Goal: Task Accomplishment & Management: Complete application form

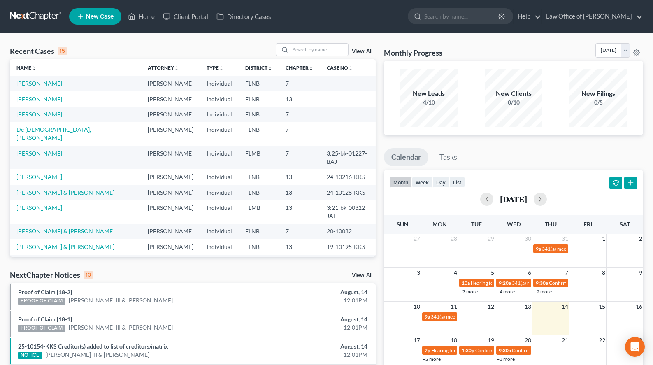
click at [49, 97] on link "[PERSON_NAME]" at bounding box center [39, 98] width 46 height 7
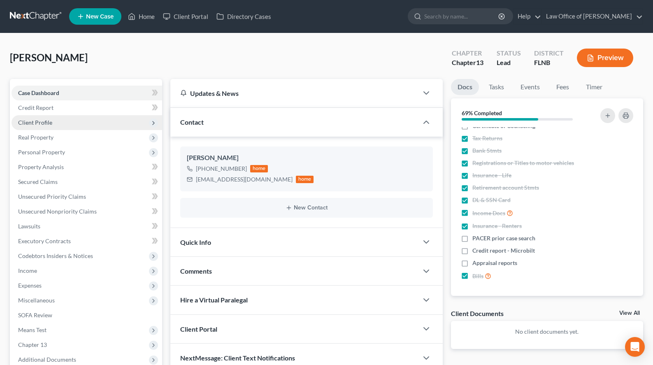
click at [50, 116] on span "Client Profile" at bounding box center [87, 122] width 151 height 15
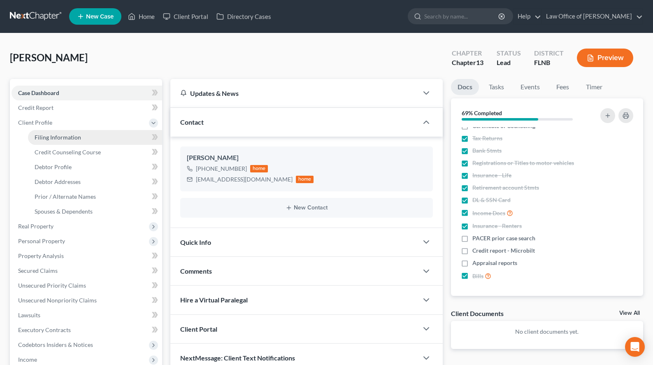
click at [61, 132] on link "Filing Information" at bounding box center [95, 137] width 134 height 15
select select "1"
select select "0"
select select "3"
select select "9"
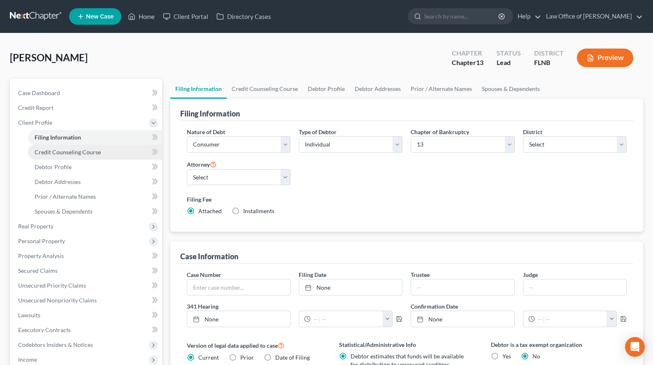
click at [72, 149] on span "Credit Counseling Course" at bounding box center [68, 151] width 66 height 7
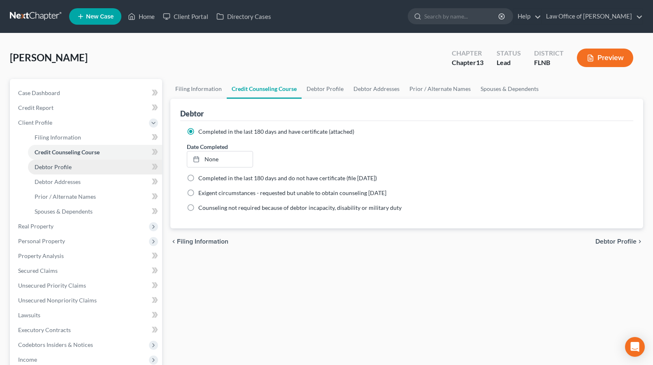
click at [74, 167] on link "Debtor Profile" at bounding box center [95, 167] width 134 height 15
select select "4"
select select "0"
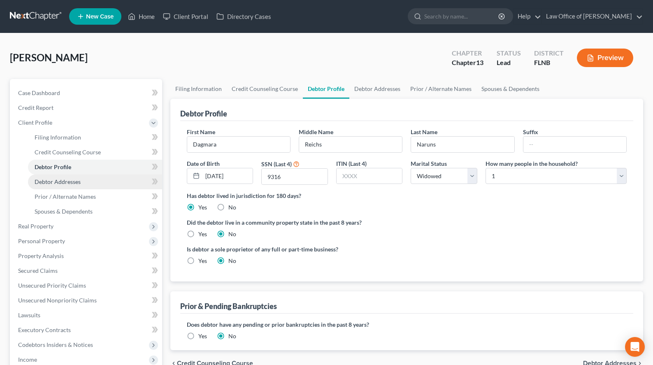
click at [74, 185] on link "Debtor Addresses" at bounding box center [95, 181] width 134 height 15
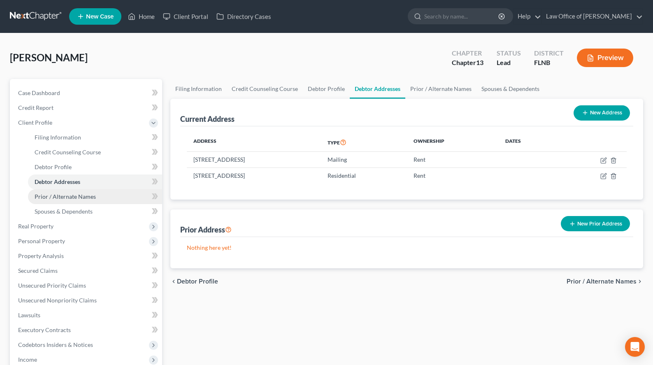
click at [72, 192] on link "Prior / Alternate Names" at bounding box center [95, 196] width 134 height 15
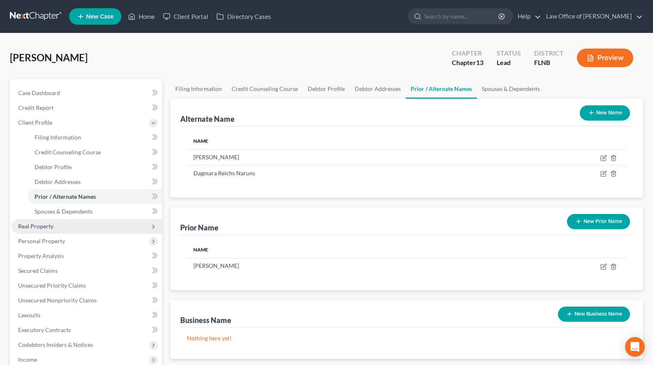
click at [64, 220] on span "Real Property" at bounding box center [87, 226] width 151 height 15
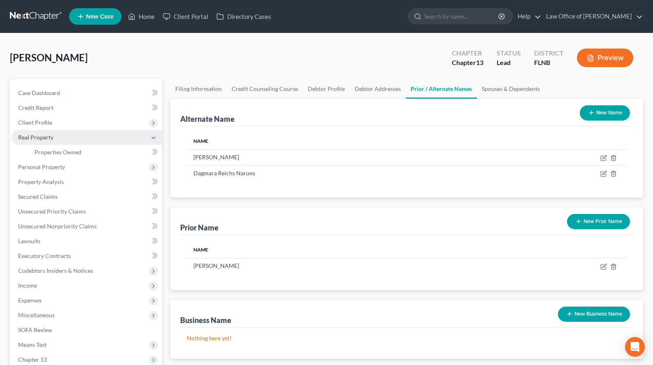
click at [91, 132] on span "Real Property" at bounding box center [87, 137] width 151 height 15
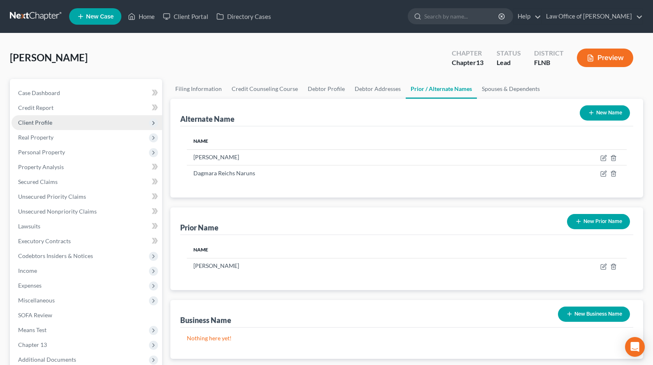
click at [93, 125] on span "Client Profile" at bounding box center [87, 122] width 151 height 15
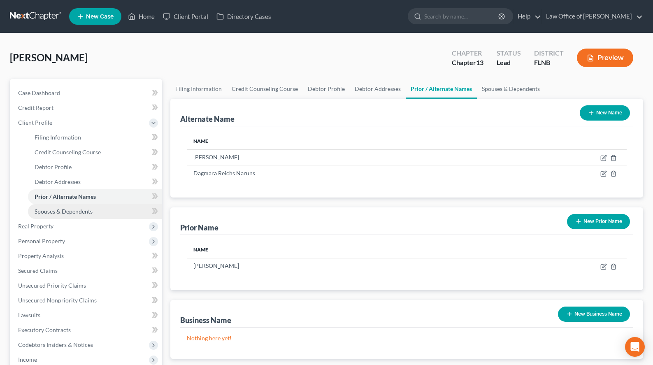
click at [91, 207] on link "Spouses & Dependents" at bounding box center [95, 211] width 134 height 15
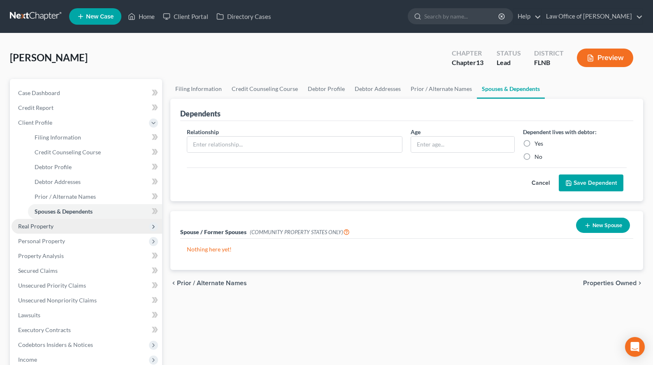
click at [95, 228] on span "Real Property" at bounding box center [87, 226] width 151 height 15
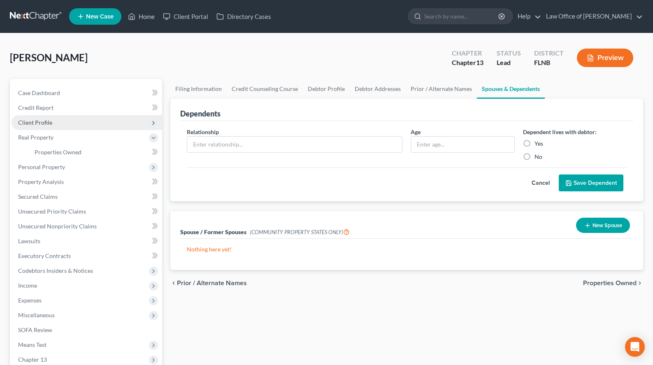
click at [99, 125] on span "Client Profile" at bounding box center [87, 122] width 151 height 15
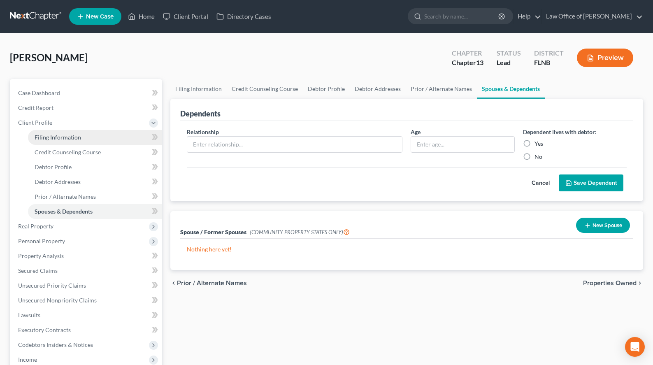
click at [103, 139] on link "Filing Information" at bounding box center [95, 137] width 134 height 15
select select "1"
select select "0"
select select "3"
select select "16"
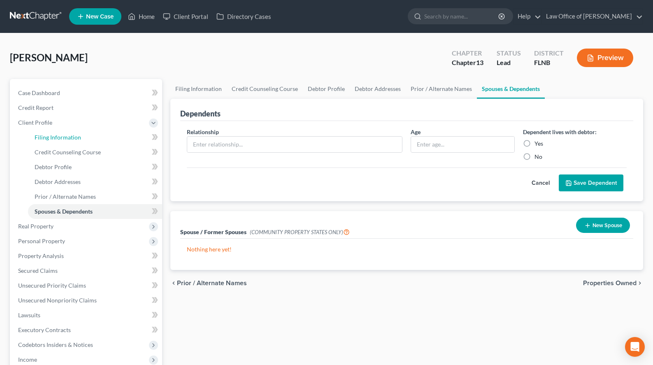
select select "0"
select select "9"
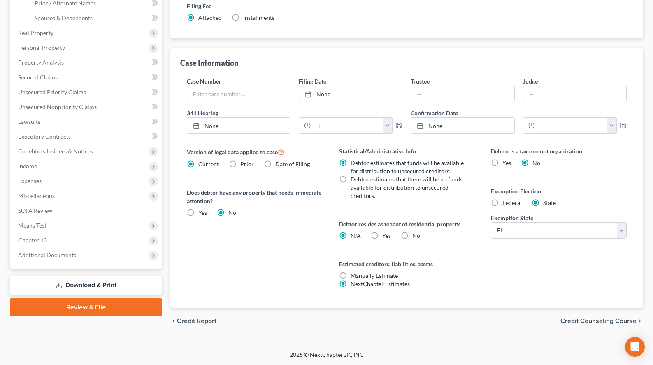
scroll to position [109, 0]
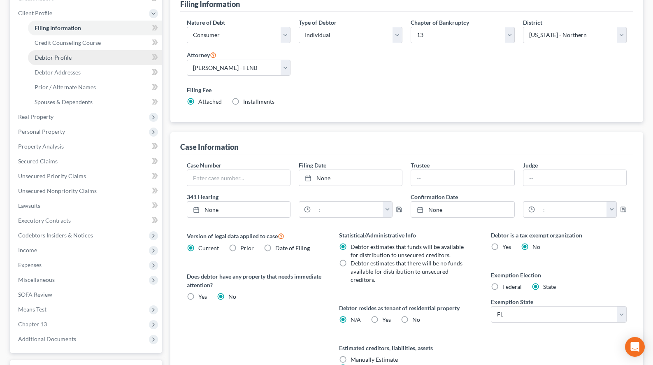
click at [94, 61] on link "Debtor Profile" at bounding box center [95, 57] width 134 height 15
select select "4"
select select "0"
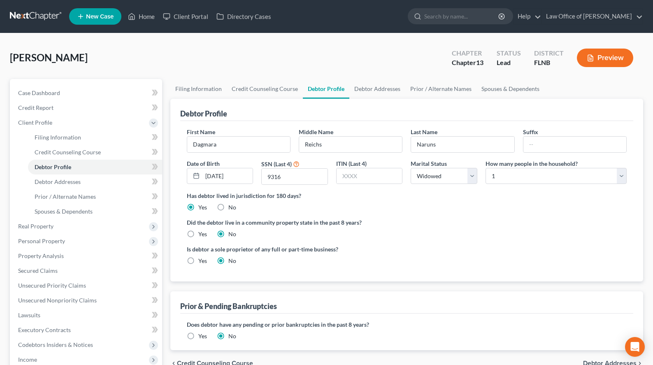
scroll to position [42, 0]
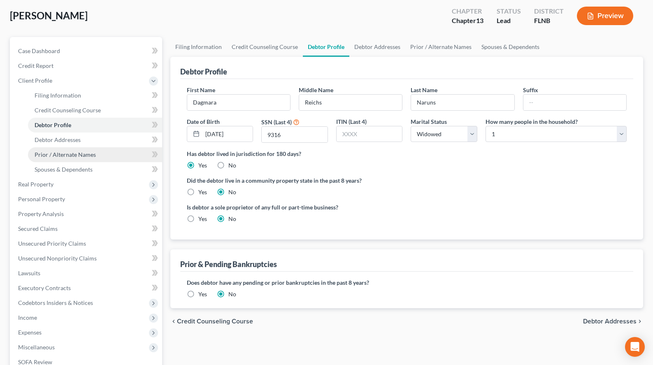
click at [49, 157] on span "Prior / Alternate Names" at bounding box center [65, 154] width 61 height 7
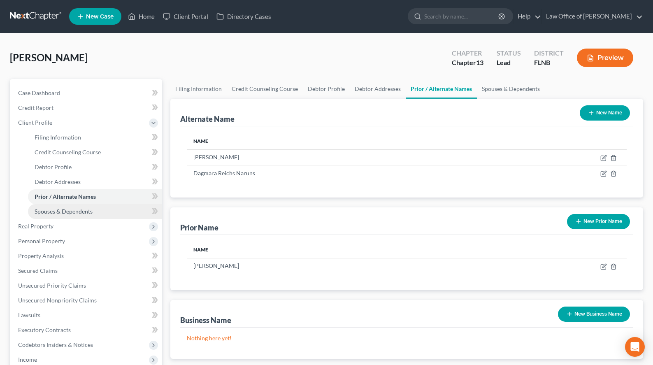
click at [102, 208] on link "Spouses & Dependents" at bounding box center [95, 211] width 134 height 15
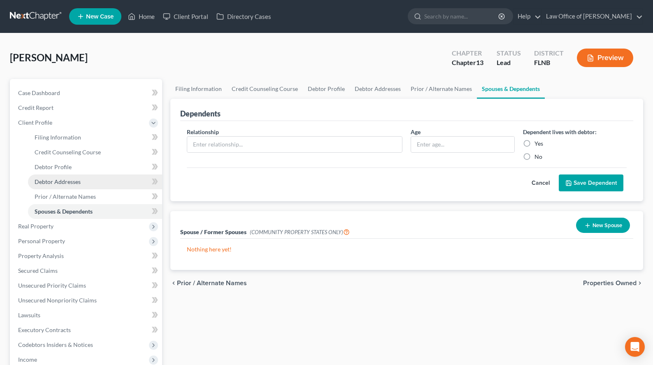
click at [37, 181] on span "Debtor Addresses" at bounding box center [58, 181] width 46 height 7
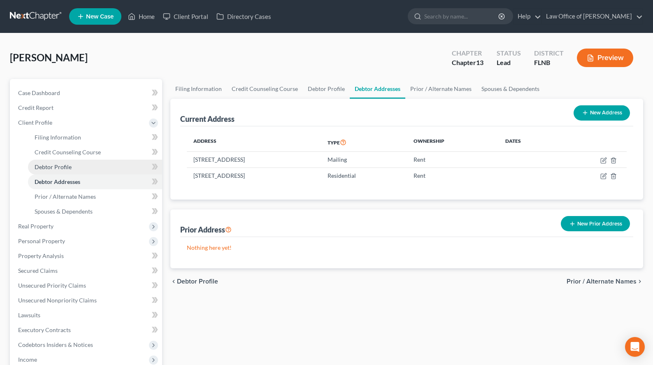
click at [87, 171] on link "Debtor Profile" at bounding box center [95, 167] width 134 height 15
select select "4"
select select "0"
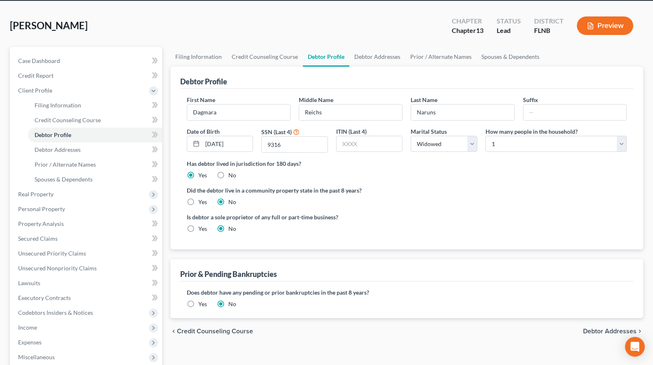
scroll to position [42, 0]
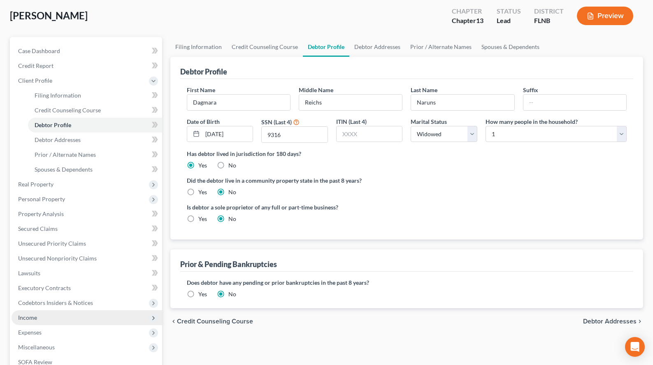
click at [103, 313] on span "Income" at bounding box center [87, 317] width 151 height 15
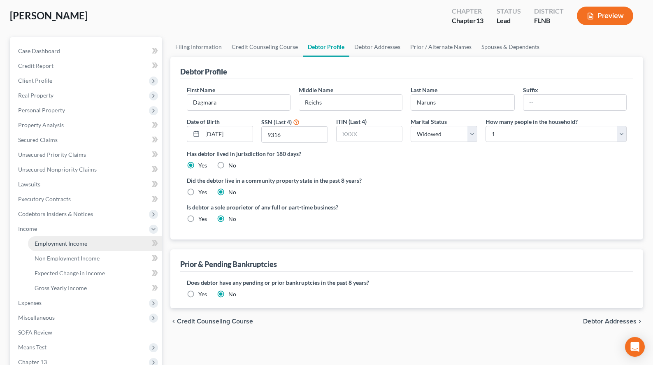
click at [121, 244] on link "Employment Income" at bounding box center [95, 243] width 134 height 15
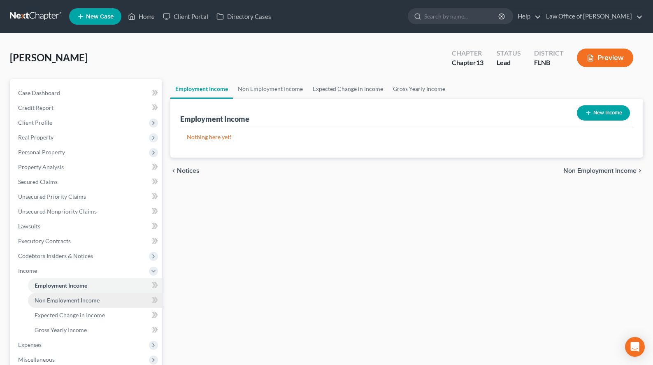
click at [119, 295] on link "Non Employment Income" at bounding box center [95, 300] width 134 height 15
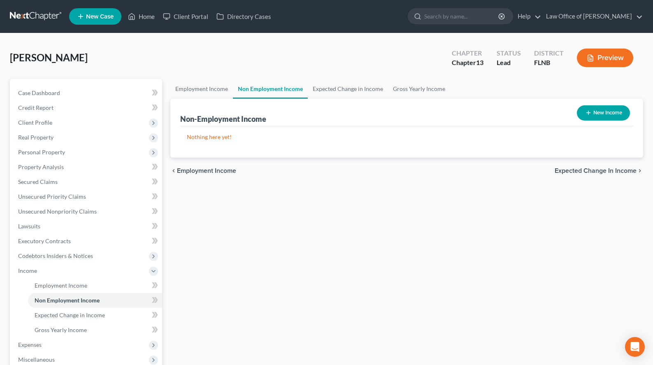
click at [597, 107] on button "New Income" at bounding box center [603, 112] width 53 height 15
select select "0"
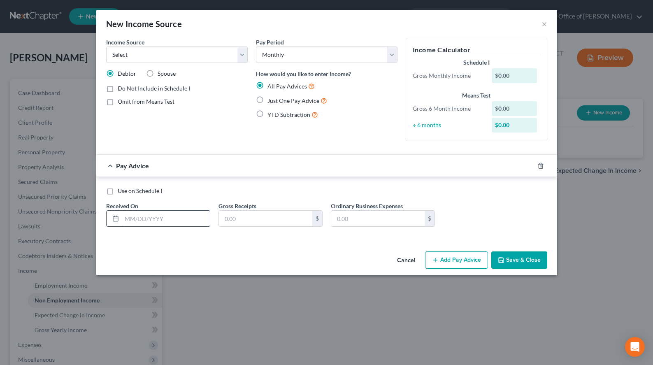
click at [184, 216] on input "text" at bounding box center [166, 219] width 88 height 16
type input "[DATE]"
click at [242, 221] on input "text" at bounding box center [265, 219] width 93 height 16
type input "6,398.41"
click at [438, 259] on icon "button" at bounding box center [435, 260] width 7 height 7
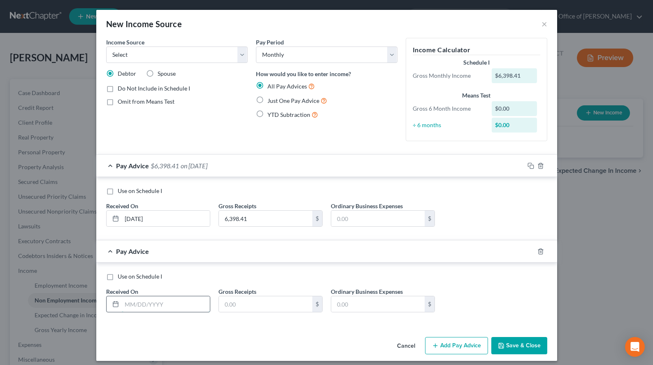
click at [144, 306] on input "text" at bounding box center [166, 304] width 88 height 16
type input "[DATE]"
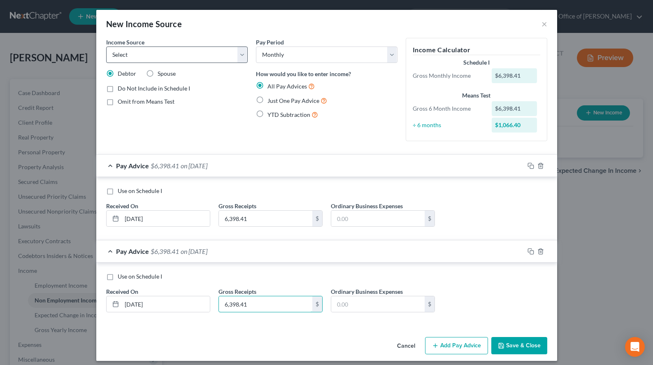
type input "6,398.41"
click at [106, 46] on select "Select Unemployment Disability (from employer) Pension Retirement Social Securi…" at bounding box center [176, 54] width 141 height 16
select select "2"
click option "Pension" at bounding box center [0, 0] width 0 height 0
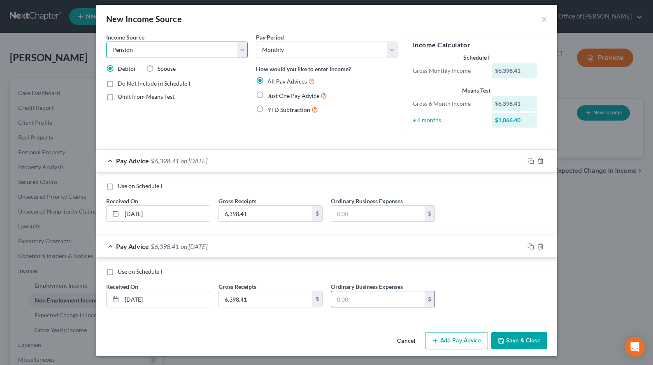
scroll to position [6, 0]
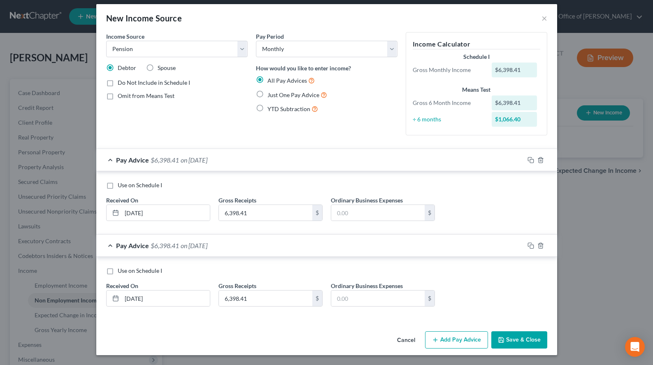
click at [448, 347] on button "Add Pay Advice" at bounding box center [456, 339] width 63 height 17
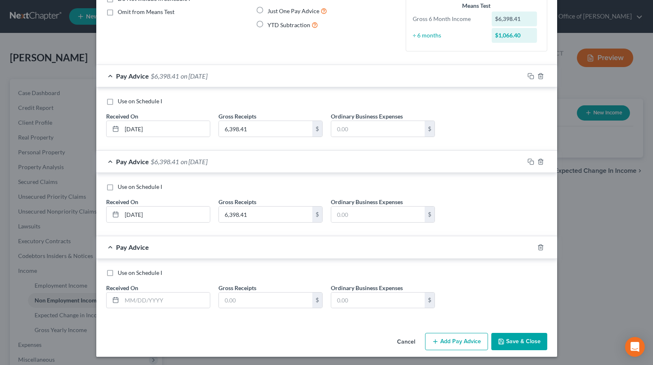
scroll to position [91, 0]
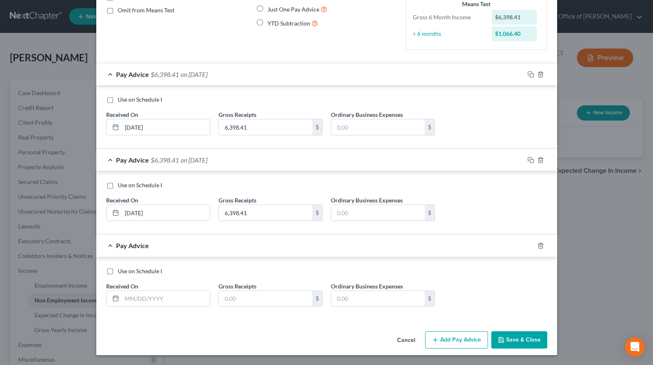
click at [162, 307] on div "Use on Schedule I Received On * Gross Receipts $ Ordinary Business Expenses $" at bounding box center [326, 290] width 449 height 46
click at [164, 304] on input "text" at bounding box center [166, 299] width 88 height 16
type input "[DATE]"
type input "6,398.41"
click at [273, 73] on div "Pay Advice $6,398.41 on [DATE]" at bounding box center [310, 74] width 428 height 22
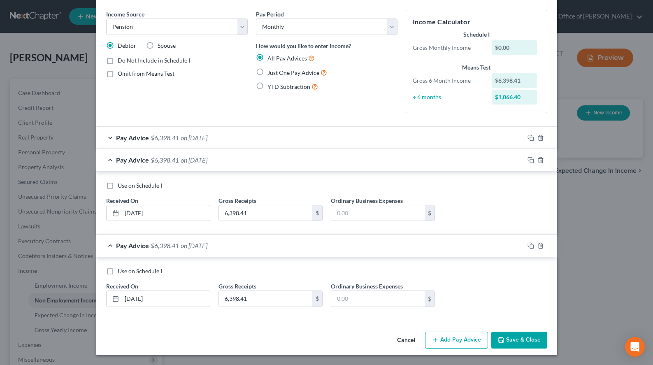
scroll to position [28, 0]
click at [286, 166] on div "Pay Advice $6,398.41 on [DATE]" at bounding box center [310, 160] width 428 height 22
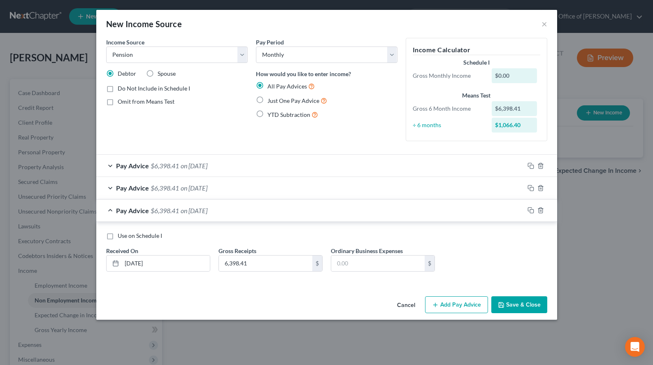
scroll to position [0, 0]
click at [443, 307] on button "Add Pay Advice" at bounding box center [456, 304] width 63 height 17
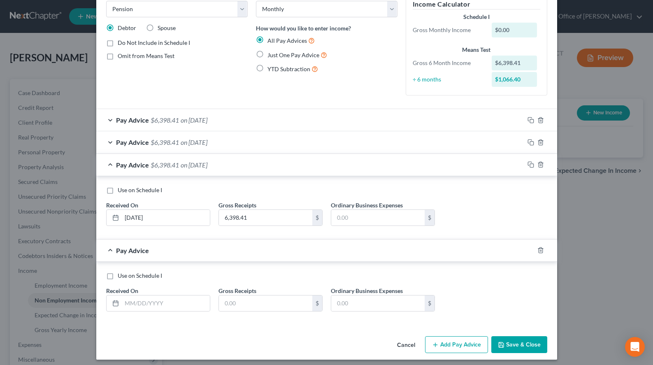
scroll to position [51, 0]
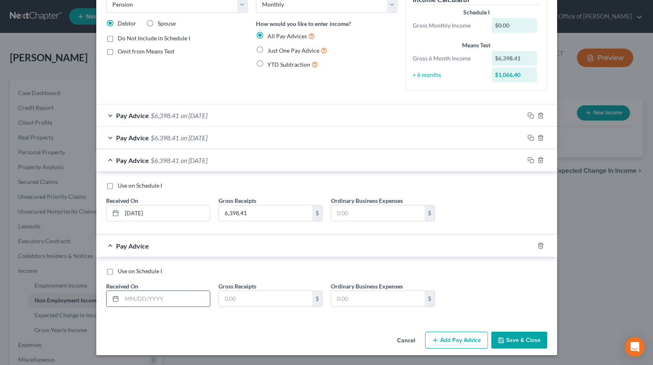
click at [169, 297] on input "text" at bounding box center [166, 299] width 88 height 16
type input "[DATE]"
click at [243, 300] on input "text" at bounding box center [265, 299] width 93 height 16
type input "6,398.41"
click at [433, 345] on button "Add Pay Advice" at bounding box center [456, 339] width 63 height 17
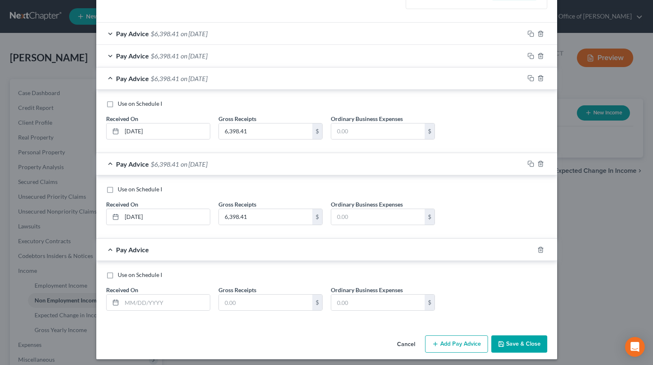
scroll to position [136, 0]
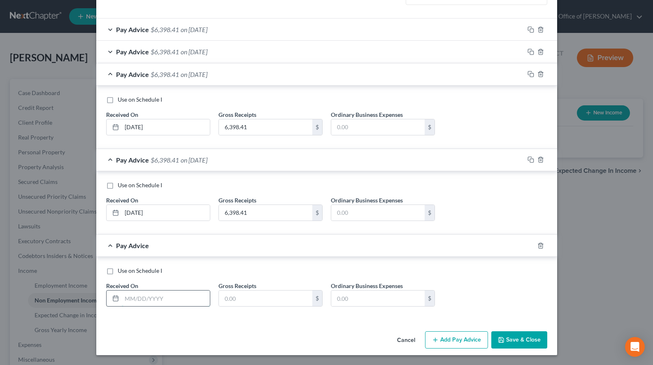
click at [167, 296] on input "text" at bounding box center [166, 298] width 88 height 16
type input "[DATE]"
click at [262, 296] on input "text" at bounding box center [265, 298] width 93 height 16
type input "6,398.41"
click at [325, 72] on div "Pay Advice $6,398.41 on [DATE]" at bounding box center [310, 74] width 428 height 22
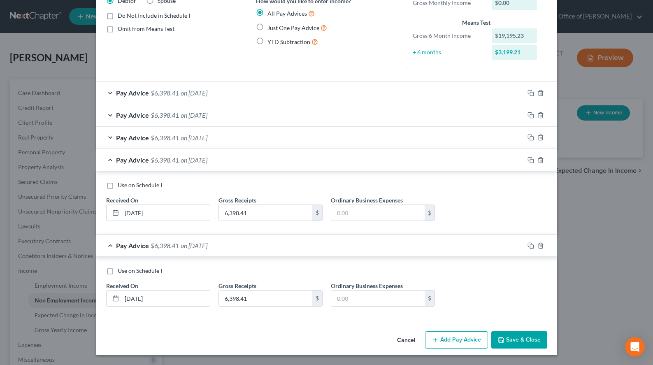
scroll to position [73, 0]
click at [340, 163] on div "Pay Advice $6,398.41 on [DATE]" at bounding box center [310, 160] width 428 height 22
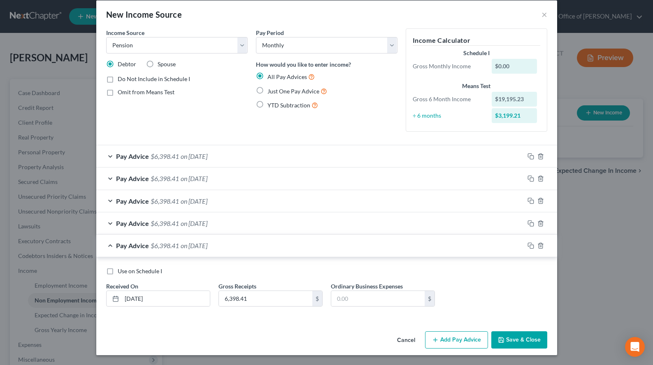
scroll to position [9, 0]
click at [466, 335] on button "Add Pay Advice" at bounding box center [456, 339] width 63 height 17
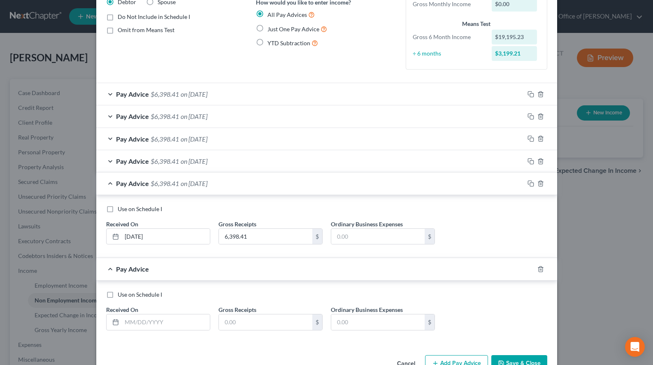
scroll to position [95, 0]
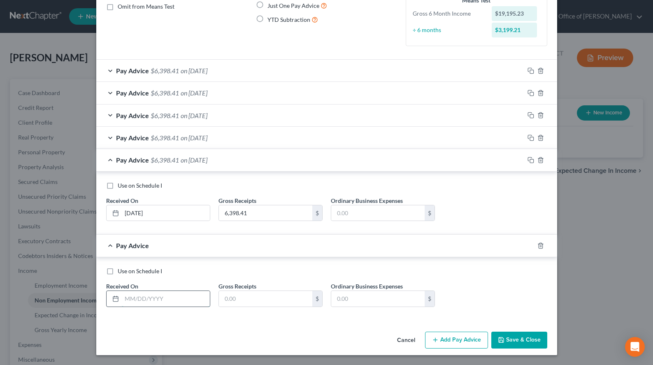
click at [129, 305] on input "text" at bounding box center [166, 299] width 88 height 16
type input "[DATE]"
type input "6,398.41"
click at [452, 341] on button "Add Pay Advice" at bounding box center [456, 339] width 63 height 17
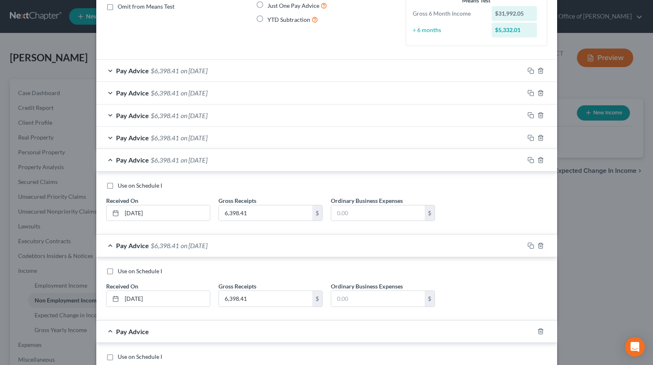
scroll to position [179, 0]
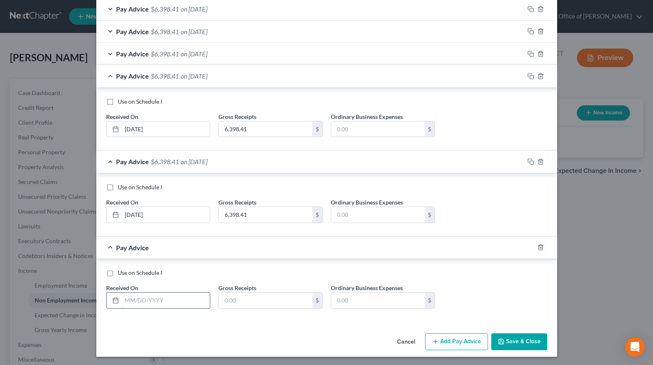
click at [155, 306] on input "text" at bounding box center [166, 300] width 88 height 16
type input "[DATE]"
click at [266, 304] on input "text" at bounding box center [265, 300] width 93 height 16
type input "5,689.59"
click at [301, 76] on div "Pay Advice $6,398.41 on [DATE]" at bounding box center [310, 76] width 428 height 22
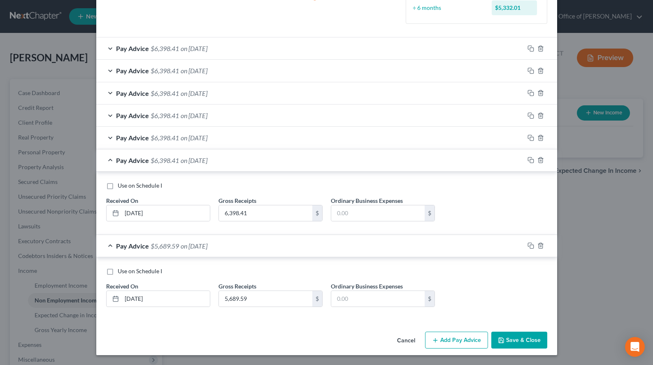
scroll to position [118, 0]
click at [301, 158] on div "Pay Advice $6,398.41 on [DATE]" at bounding box center [310, 160] width 428 height 22
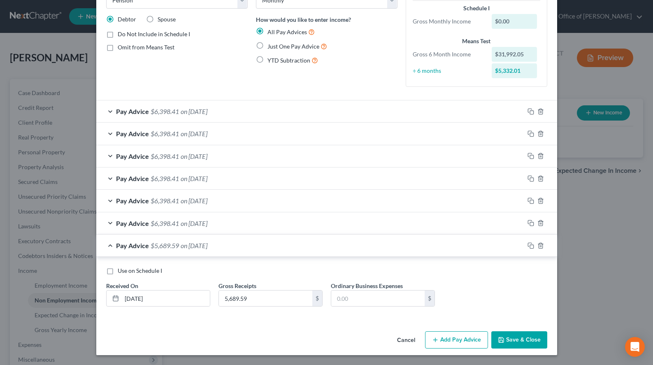
scroll to position [54, 0]
click at [463, 340] on button "Add Pay Advice" at bounding box center [456, 339] width 63 height 17
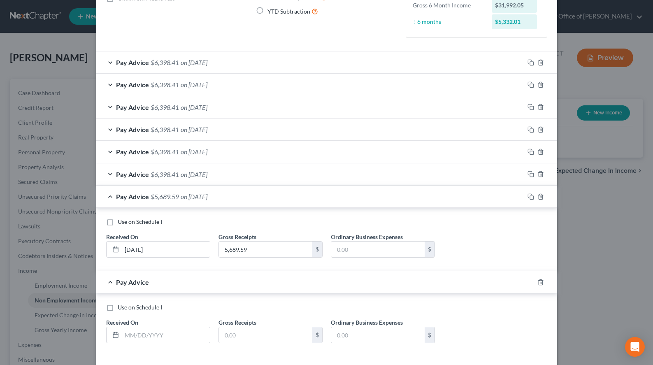
scroll to position [140, 0]
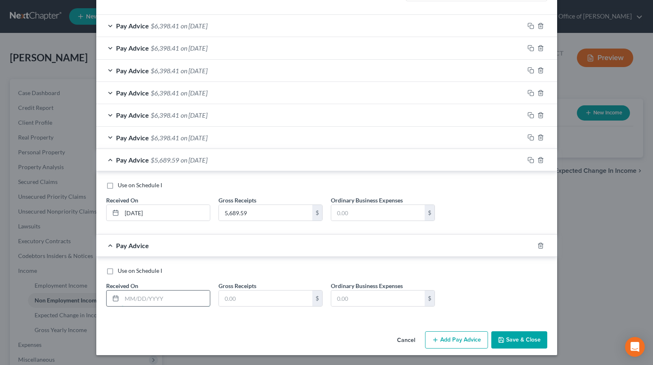
click at [190, 291] on input "text" at bounding box center [166, 298] width 88 height 16
type input "[DATE]"
click at [264, 294] on input "text" at bounding box center [265, 298] width 93 height 16
type input "4,679.17"
click at [522, 339] on button "Save & Close" at bounding box center [519, 339] width 56 height 17
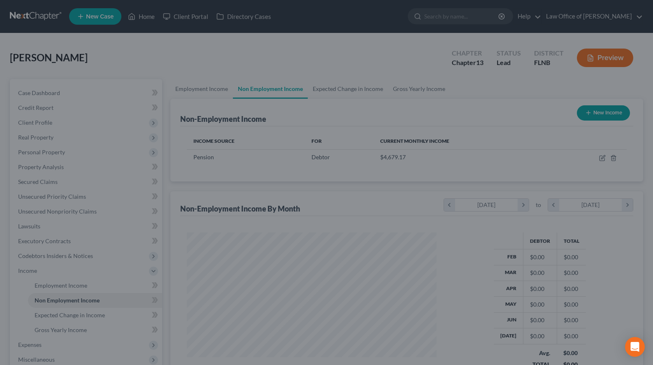
scroll to position [147, 266]
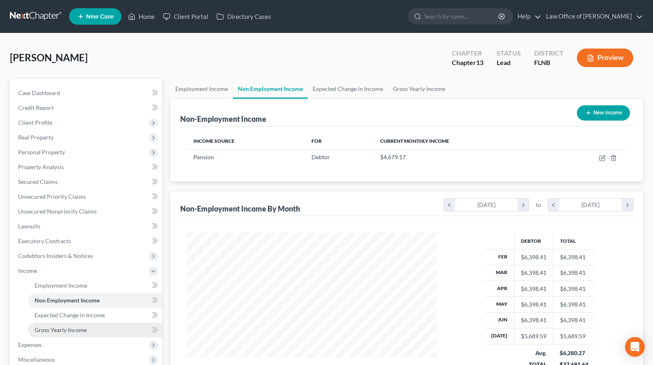
click at [131, 331] on link "Gross Yearly Income" at bounding box center [95, 329] width 134 height 15
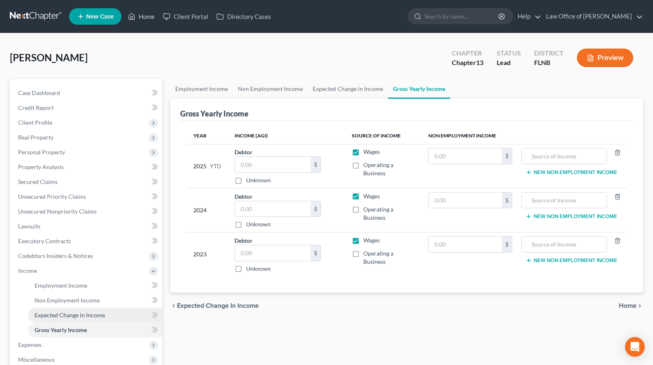
click at [126, 313] on link "Expected Change in Income" at bounding box center [95, 315] width 134 height 15
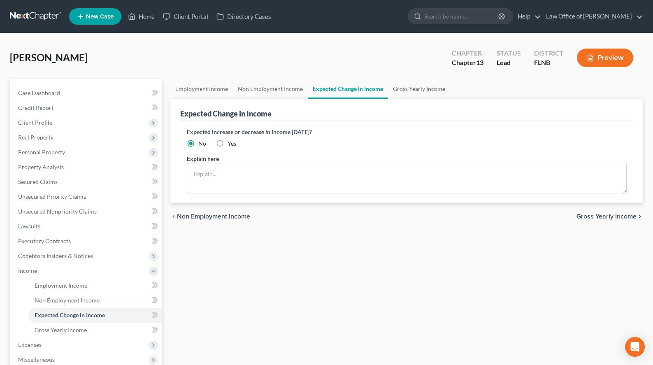
click at [592, 215] on span "Gross Yearly Income" at bounding box center [606, 216] width 60 height 7
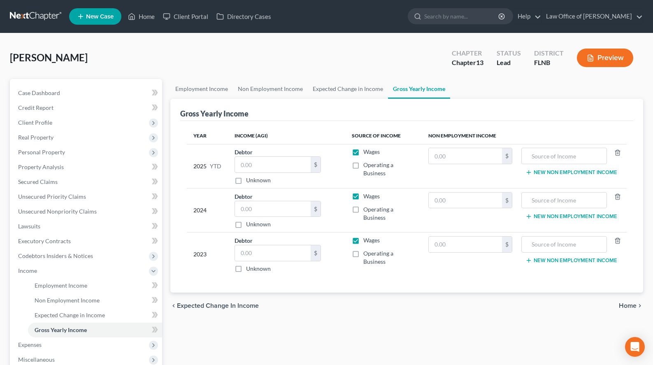
click at [363, 152] on label "Wages" at bounding box center [371, 152] width 16 height 8
click at [366, 152] on input "Wages" at bounding box center [368, 150] width 5 height 5
checkbox input "false"
click at [254, 181] on label "Unknown" at bounding box center [258, 180] width 25 height 8
click at [254, 181] on input "Unknown" at bounding box center [251, 178] width 5 height 5
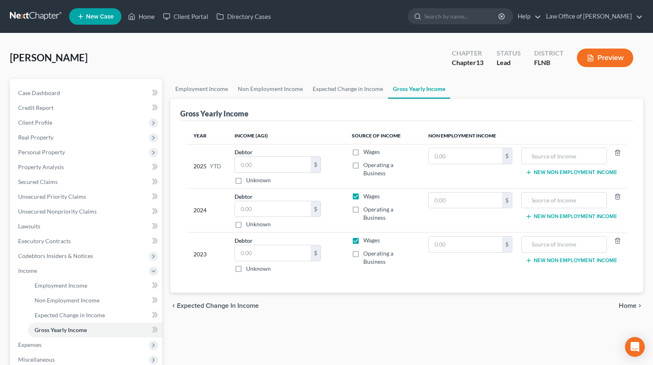
checkbox input "true"
type input "0.00"
click at [477, 155] on input "text" at bounding box center [464, 156] width 73 height 16
click at [526, 171] on icon "button" at bounding box center [528, 172] width 7 height 7
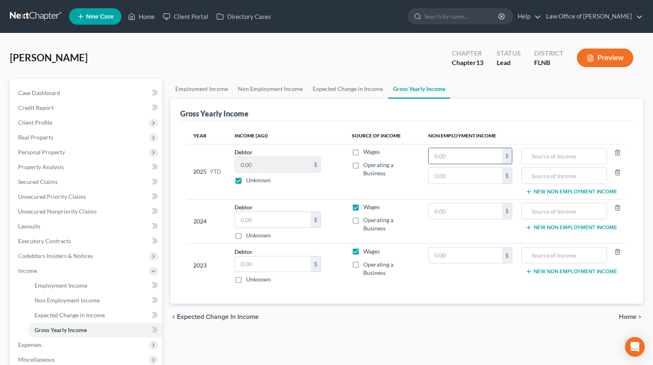
click at [456, 155] on input "text" at bounding box center [464, 156] width 73 height 16
click at [363, 204] on label "Wages" at bounding box center [371, 207] width 16 height 8
click at [366, 204] on input "Wages" at bounding box center [368, 205] width 5 height 5
checkbox input "false"
click at [266, 234] on label "Unknown" at bounding box center [258, 235] width 25 height 8
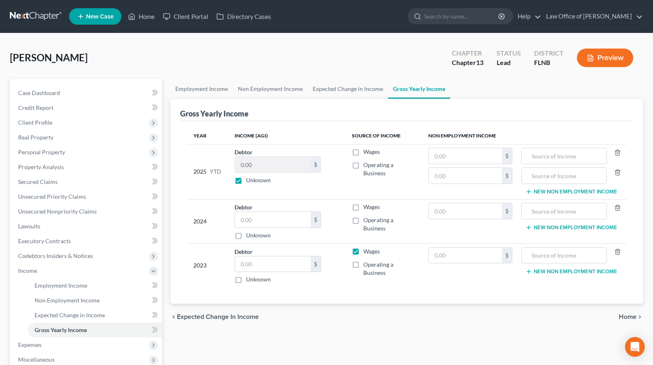
click at [255, 234] on input "Unknown" at bounding box center [251, 233] width 5 height 5
checkbox input "true"
type input "0.00"
click at [368, 248] on span "Wages" at bounding box center [371, 251] width 16 height 7
click at [368, 248] on input "Wages" at bounding box center [368, 249] width 5 height 5
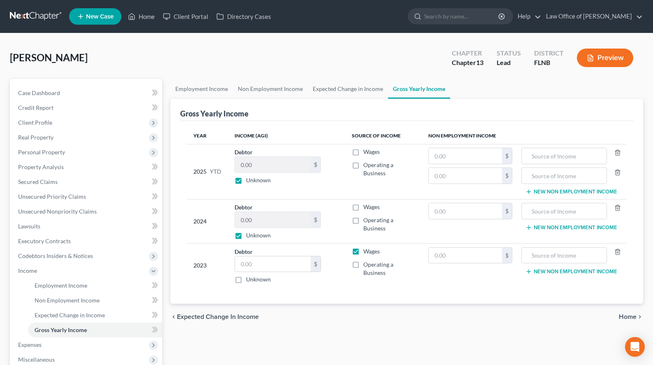
checkbox input "false"
click at [254, 280] on label "Unknown" at bounding box center [258, 279] width 25 height 8
click at [254, 280] on input "Unknown" at bounding box center [251, 277] width 5 height 5
checkbox input "true"
type input "0.00"
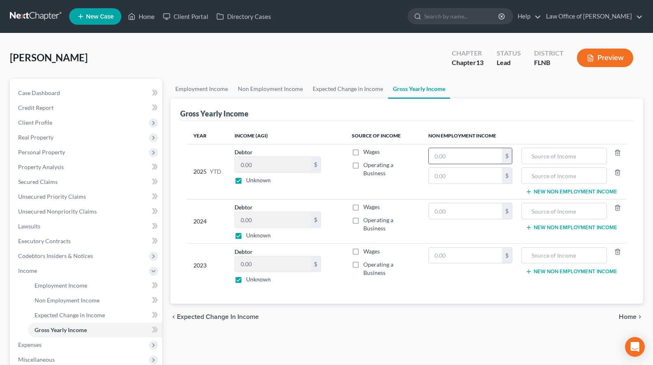
click at [475, 157] on input "text" at bounding box center [464, 156] width 73 height 16
type input "48,759.22"
click at [576, 152] on input "text" at bounding box center [564, 156] width 76 height 16
type input "PSERS Pension"
click at [533, 180] on input "text" at bounding box center [564, 176] width 76 height 16
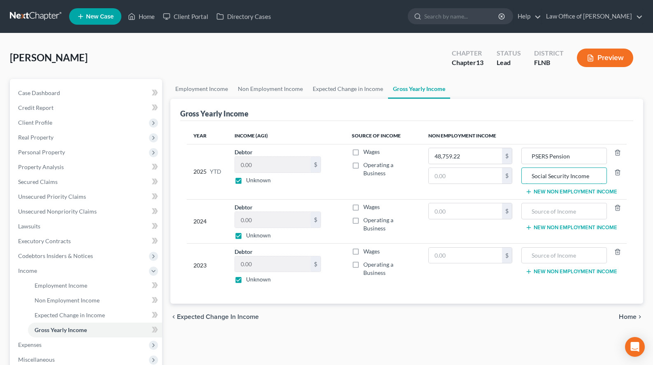
type input "Social Security Income"
click at [476, 170] on input "text" at bounding box center [464, 176] width 73 height 16
type input "18,720.00"
drag, startPoint x: 588, startPoint y: 159, endPoint x: 493, endPoint y: 156, distance: 94.6
click at [526, 156] on input "PSERS Pension" at bounding box center [564, 156] width 76 height 16
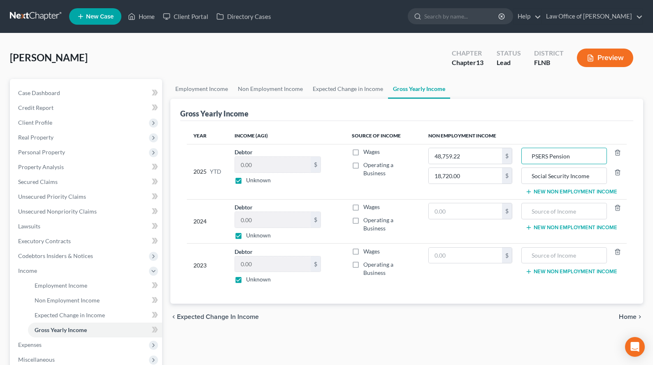
click at [561, 229] on button "New Non Employment Income" at bounding box center [571, 227] width 92 height 7
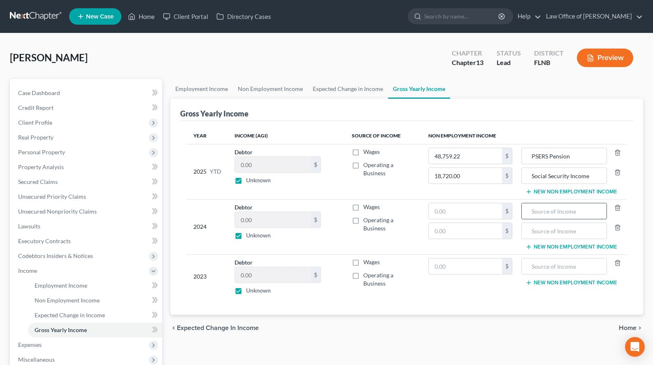
click at [565, 212] on input "text" at bounding box center [564, 211] width 76 height 16
paste input "PSERS Pension"
type input "PSERS Pension"
drag, startPoint x: 584, startPoint y: 173, endPoint x: 515, endPoint y: 179, distance: 68.9
click at [526, 179] on input "Social Security Income" at bounding box center [564, 176] width 76 height 16
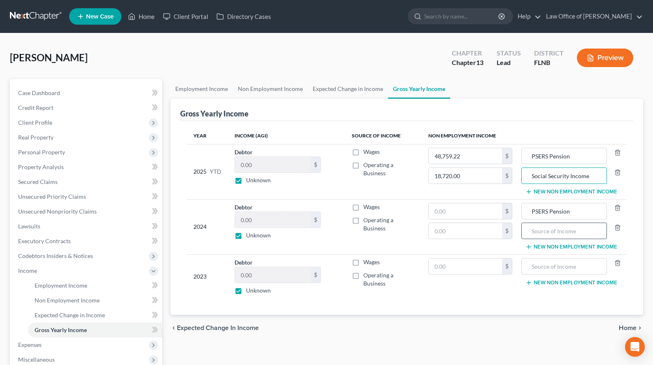
click at [535, 231] on input "text" at bounding box center [564, 231] width 76 height 16
paste input "Social Security Income"
type input "Social Security Income"
click at [555, 284] on button "New Non Employment Income" at bounding box center [571, 282] width 92 height 7
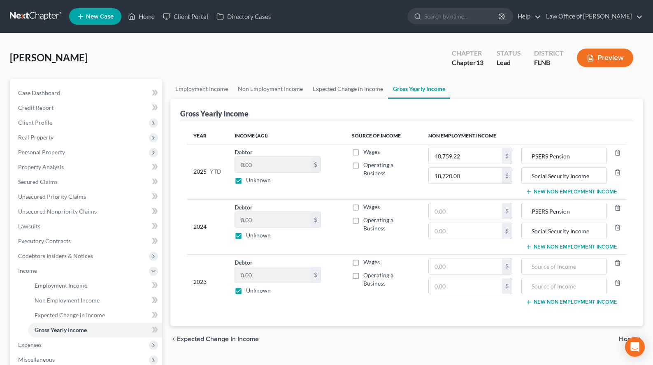
click at [562, 307] on td "New Non Employment Income" at bounding box center [573, 281] width 108 height 55
click at [561, 302] on button "New Non Employment Income" at bounding box center [571, 302] width 92 height 7
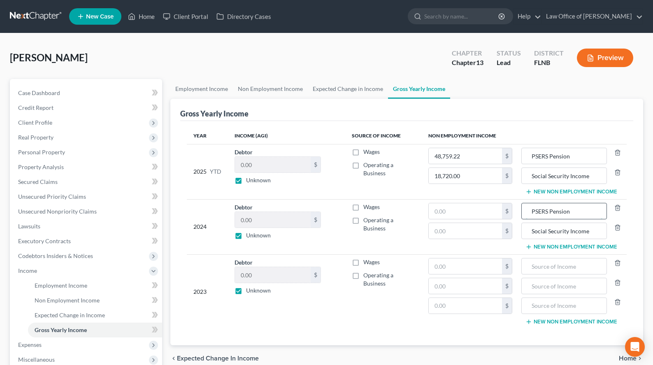
drag, startPoint x: 567, startPoint y: 212, endPoint x: 491, endPoint y: 219, distance: 76.8
click at [526, 219] on input "PSERS Pension" at bounding box center [564, 211] width 76 height 16
click at [526, 261] on input "text" at bounding box center [564, 266] width 76 height 16
paste input "PSERS Pension"
type input "PSERS Pension"
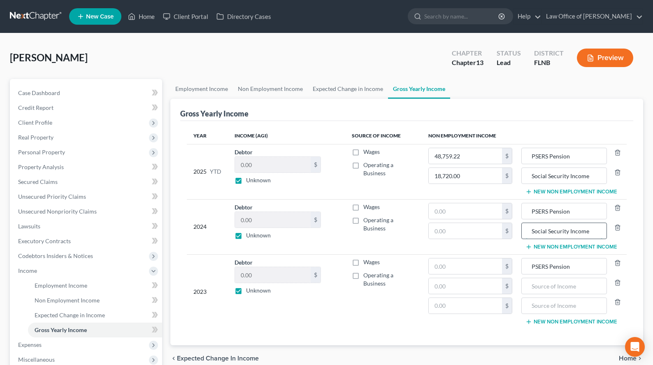
drag, startPoint x: 588, startPoint y: 230, endPoint x: 516, endPoint y: 230, distance: 72.4
click at [526, 230] on input "Social Security Income" at bounding box center [564, 231] width 76 height 16
click at [529, 283] on input "text" at bounding box center [564, 286] width 76 height 16
paste input "Social Security Income"
type input "Social Security Income"
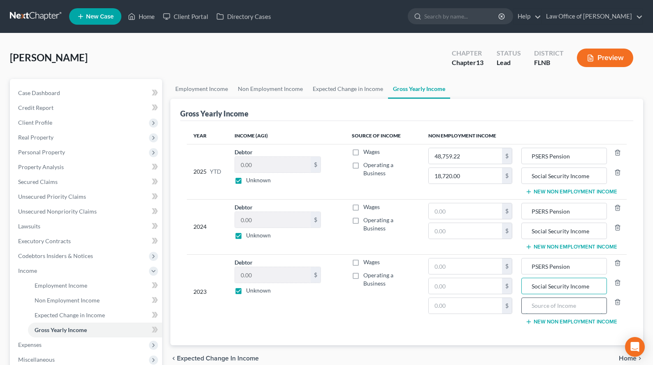
click at [593, 310] on input "text" at bounding box center [564, 306] width 76 height 16
type input "Income from the sale of her mother's home"
click at [431, 310] on input "text" at bounding box center [464, 306] width 73 height 16
click at [601, 306] on input "Income from the sale of her mother's home" at bounding box center [564, 306] width 76 height 16
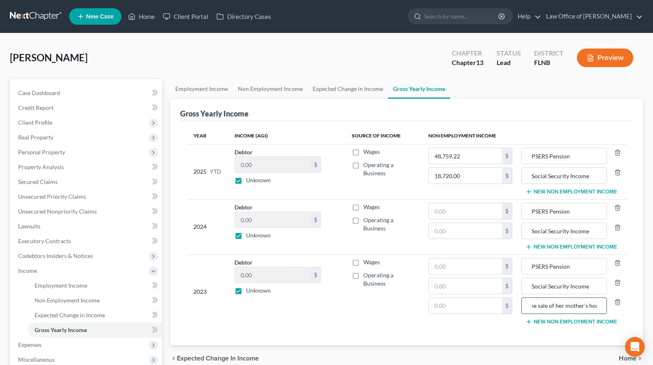
scroll to position [0, 0]
click at [490, 303] on input "text" at bounding box center [464, 306] width 73 height 16
click at [470, 284] on input "text" at bounding box center [464, 286] width 73 height 16
click at [444, 308] on input "12,853.00" at bounding box center [464, 306] width 73 height 16
click at [442, 305] on input "12,853.00" at bounding box center [464, 306] width 73 height 16
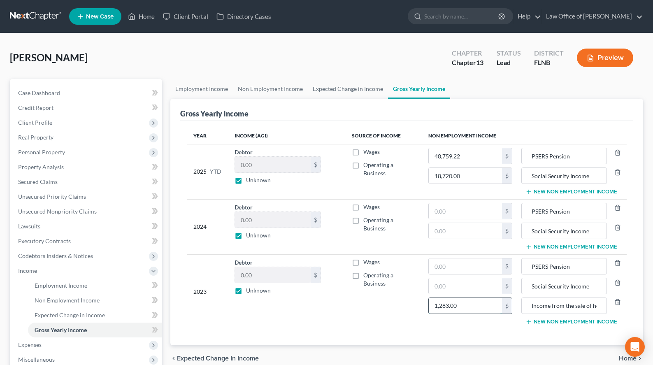
drag, startPoint x: 456, startPoint y: 306, endPoint x: 412, endPoint y: 310, distance: 43.8
click at [428, 310] on input "1,283.00" at bounding box center [464, 306] width 73 height 16
type input "12,833.52"
click at [439, 283] on input "text" at bounding box center [464, 286] width 73 height 16
drag, startPoint x: 465, startPoint y: 286, endPoint x: 371, endPoint y: 299, distance: 95.0
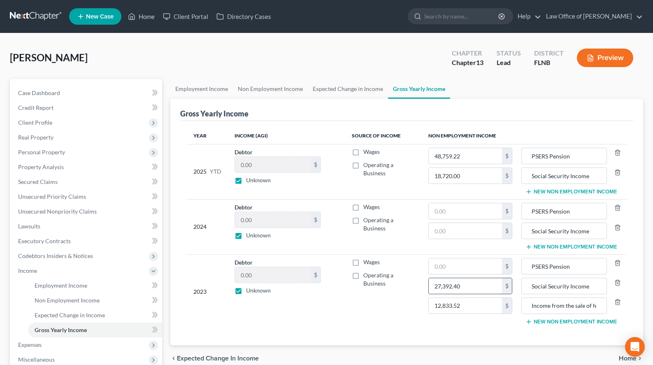
click at [428, 294] on input "27,392.40" at bounding box center [464, 286] width 73 height 16
type input "0"
click at [478, 227] on input "text" at bounding box center [464, 231] width 73 height 16
paste input "27,392.40"
type input "27,392.40"
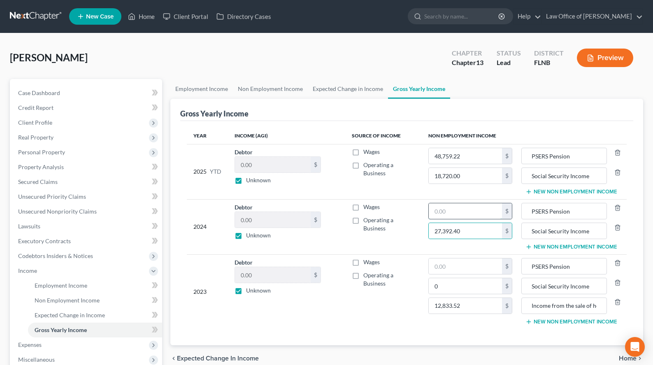
click at [471, 212] on input "text" at bounding box center [464, 211] width 73 height 16
type input "76,780.92"
click at [457, 262] on input "text" at bounding box center [464, 266] width 73 height 16
click at [461, 211] on input "76,780.92" at bounding box center [464, 211] width 73 height 16
click at [458, 266] on input "text" at bounding box center [464, 266] width 73 height 16
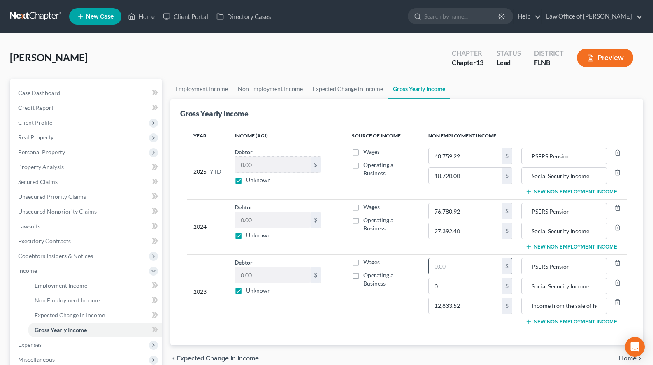
paste input "76,780.92"
type input "76,780.92"
click at [456, 289] on input "0" at bounding box center [464, 286] width 73 height 16
drag, startPoint x: 438, startPoint y: 285, endPoint x: 415, endPoint y: 285, distance: 22.6
click at [428, 285] on input "0" at bounding box center [464, 286] width 73 height 16
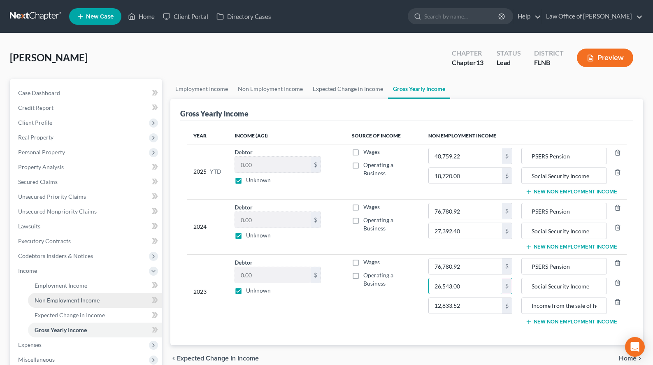
type input "26,543.00"
click at [110, 296] on link "Non Employment Income" at bounding box center [95, 300] width 134 height 15
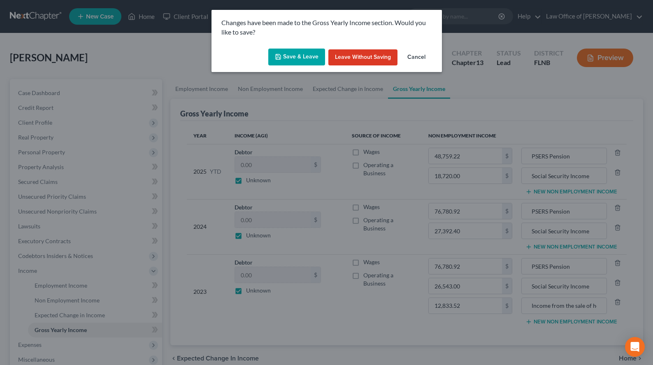
click at [315, 61] on button "Save & Leave" at bounding box center [296, 57] width 57 height 17
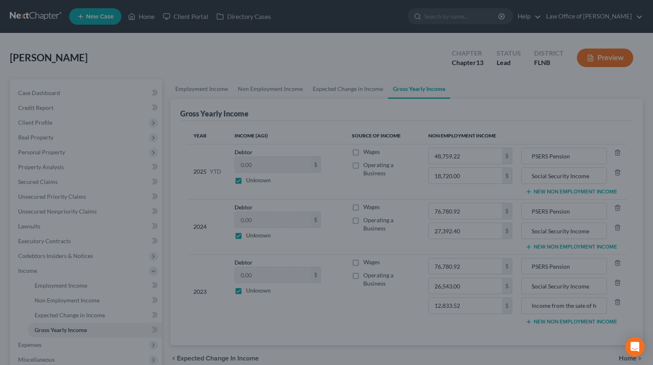
type input "26,543.00"
type input "Social Security Income"
type input "12,833.52"
type input "Income from the sale of her mother's home"
type input "18,720.00"
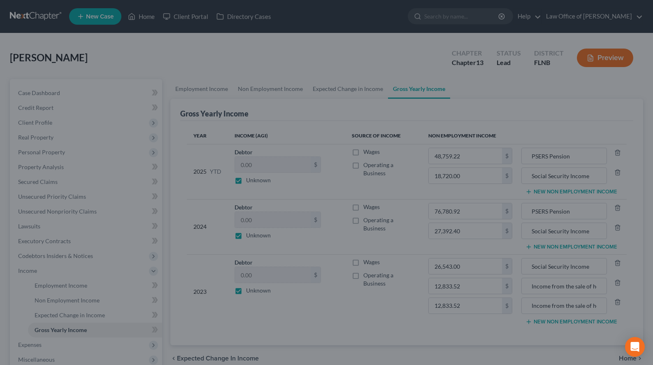
type input "Social Security Income"
type input "27,392.40"
type input "Social Security Income"
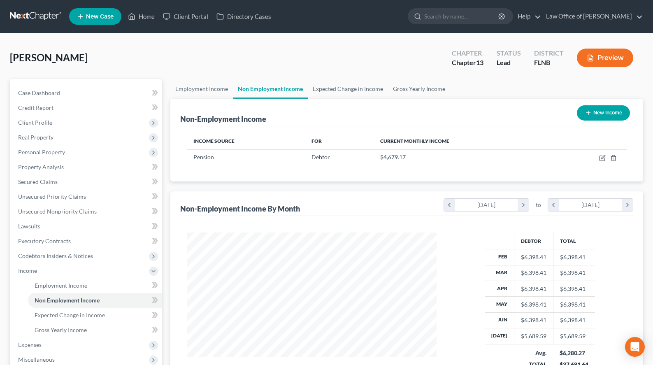
scroll to position [147, 266]
click at [623, 115] on button "New Income" at bounding box center [603, 112] width 53 height 15
select select "0"
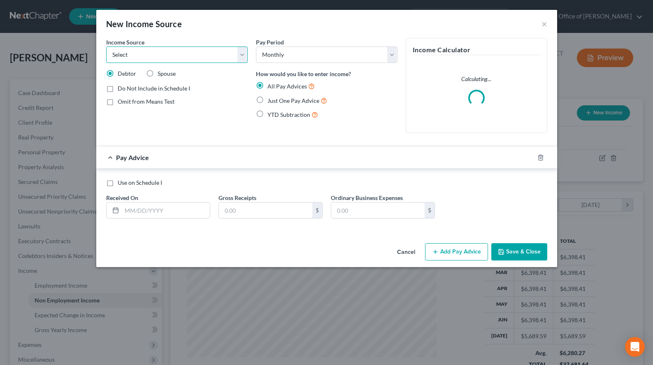
click at [106, 46] on select "Select Unemployment Disability (from employer) Pension Retirement Social Securi…" at bounding box center [176, 54] width 141 height 16
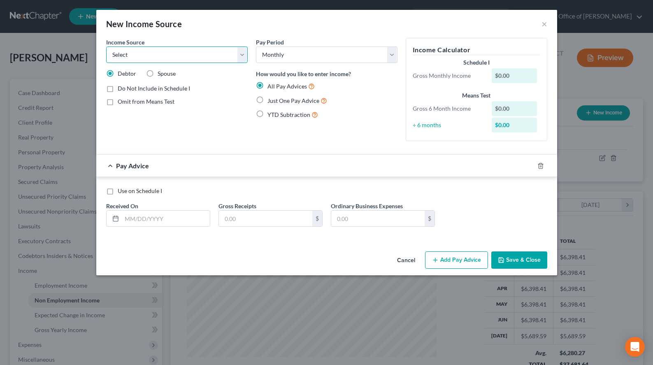
select select "4"
click option "Social Security / Social Security Disability" at bounding box center [0, 0] width 0 height 0
click at [453, 208] on div "Use on Schedule I Received On * Gross Receipts $ Ordinary Business Expenses $" at bounding box center [326, 210] width 449 height 46
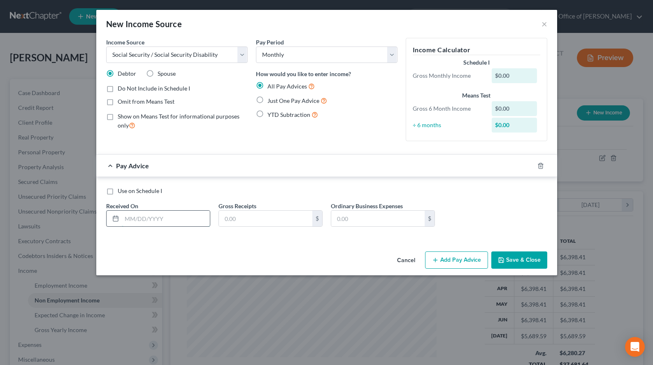
click at [179, 211] on input "text" at bounding box center [166, 219] width 88 height 16
type input "[DATE]"
click at [276, 219] on input "text" at bounding box center [265, 219] width 93 height 16
